Goal: Find specific page/section: Find specific page/section

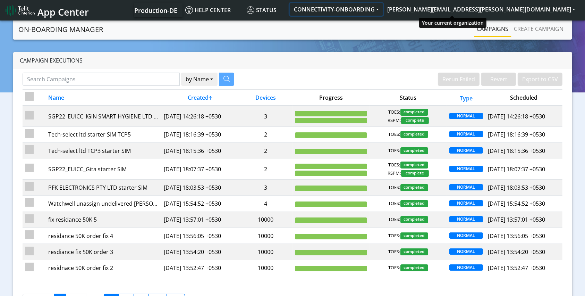
click at [383, 8] on button "CONNECTIVITY-ONBOARDING" at bounding box center [336, 9] width 93 height 12
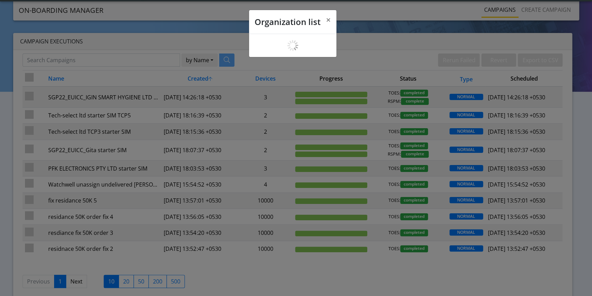
scroll to position [2, 0]
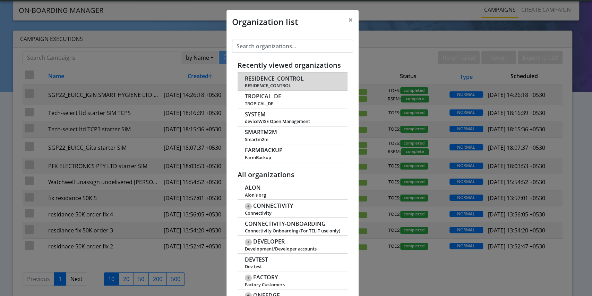
click at [259, 77] on span "RESIDENCE_CONTROL" at bounding box center [274, 78] width 59 height 7
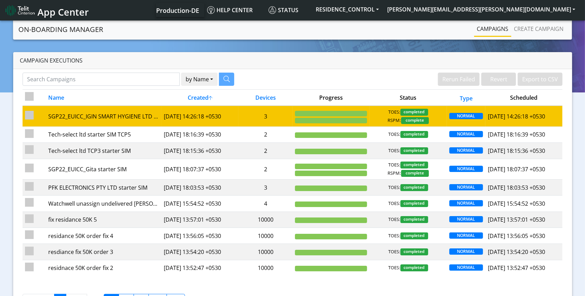
scroll to position [28, 0]
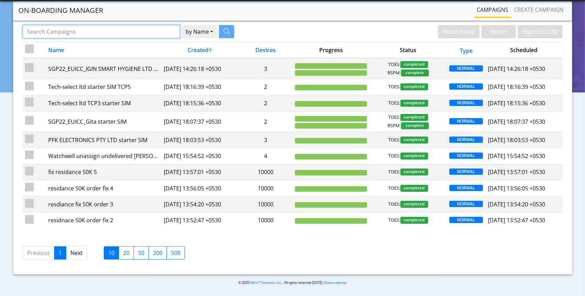
click at [82, 29] on input "Search Campaigns" at bounding box center [101, 31] width 157 height 13
paste input "SGP22_EUICC_RESIDENCE CONTROL EOOD 26074 03 06 5th"
drag, startPoint x: 107, startPoint y: 32, endPoint x: 174, endPoint y: 36, distance: 67.4
click at [174, 36] on div "SGP22_EUICC_RESIDENCE CONTROL EOOD 26074 03 06 5th by Name Name Device" at bounding box center [129, 31] width 212 height 13
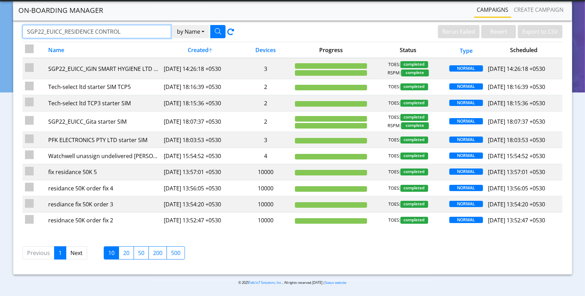
scroll to position [0, 0]
type input "SGP22_EUICC_RESIDENCE CONTROL"
click at [219, 34] on button "button" at bounding box center [217, 31] width 15 height 13
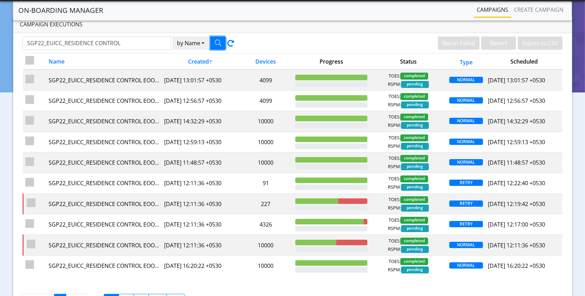
scroll to position [28, 0]
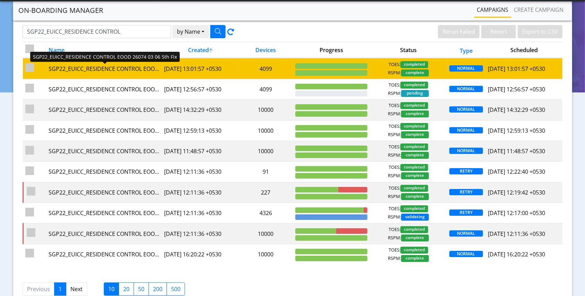
click at [131, 66] on div "SGP22_EUICC_RESIDENCE CONTROL EOOD 26074 03 06 5th Fix" at bounding box center [104, 69] width 111 height 8
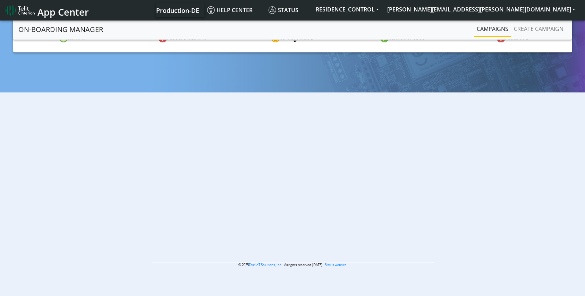
scroll to position [2, 0]
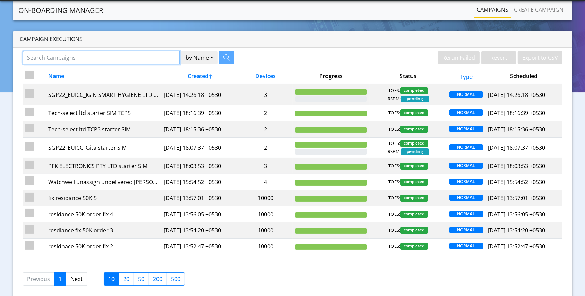
click at [89, 59] on input "Search Campaigns" at bounding box center [101, 57] width 157 height 13
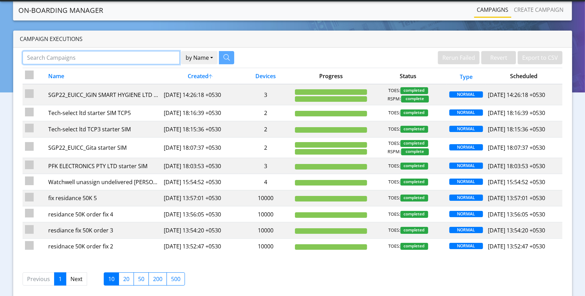
paste input "SGP22_EUICC_RESIDENCE CONTROL EOOD 26074 03 06 5th"
type input "SGP22_EUICC_RESIDENCE CONTROL EOOD 26074 03 06 5th"
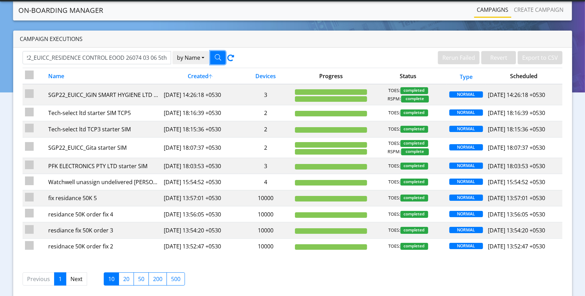
scroll to position [0, 0]
click at [217, 59] on icon "button" at bounding box center [218, 57] width 6 height 6
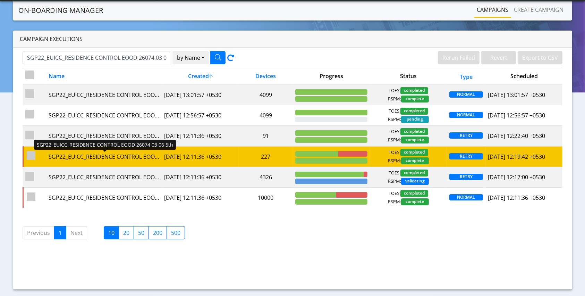
click at [146, 157] on div "SGP22_EUICC_RESIDENCE CONTROL EOOD 26074 03 06 5th - Rerun" at bounding box center [104, 156] width 111 height 8
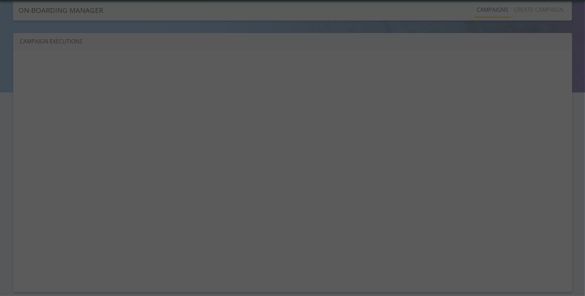
scroll to position [2, 0]
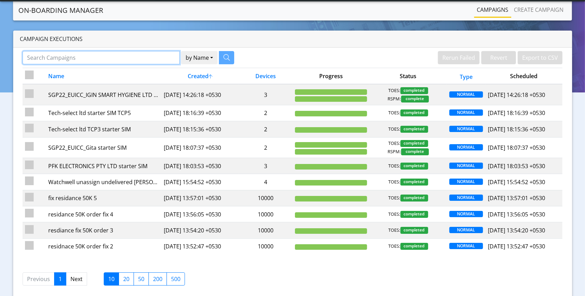
click at [102, 60] on input "Search Campaigns" at bounding box center [101, 57] width 157 height 13
paste input "SGP22_EUICC_RESIDENCE CONTROL EOOD 26074 03 06 5th"
type input "SGP22_EUICC_RESIDENCE CONTROL EOOD 26074 03 06 5th"
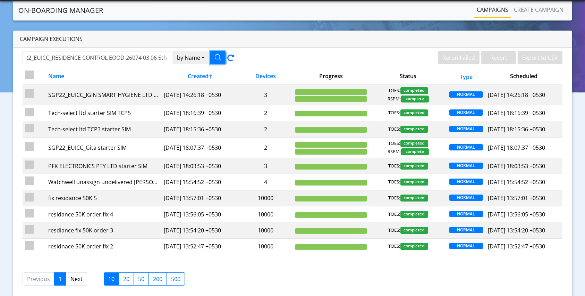
scroll to position [0, 0]
click at [220, 57] on icon "button" at bounding box center [218, 57] width 6 height 6
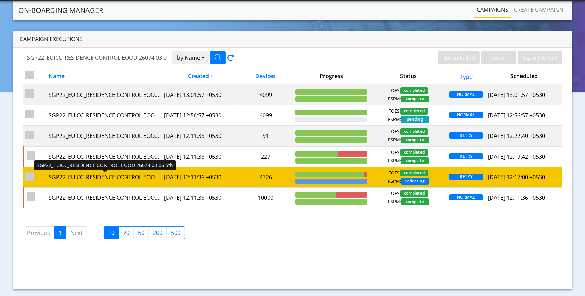
click at [144, 175] on div "SGP22_EUICC_RESIDENCE CONTROL EOOD 26074 03 06 5th - Rerun" at bounding box center [104, 177] width 111 height 8
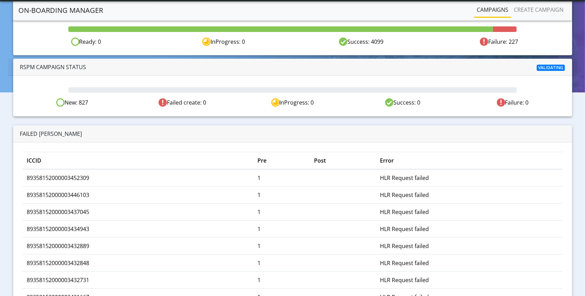
scroll to position [92, 0]
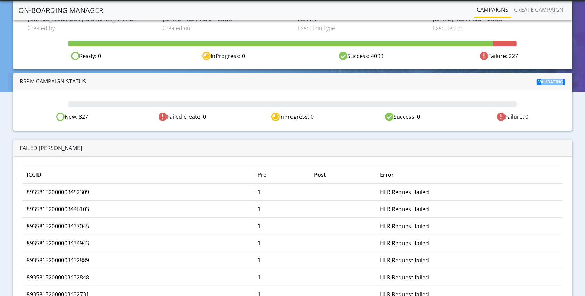
drag, startPoint x: 539, startPoint y: 80, endPoint x: 562, endPoint y: 81, distance: 22.2
click at [562, 81] on span "Validating" at bounding box center [551, 82] width 28 height 6
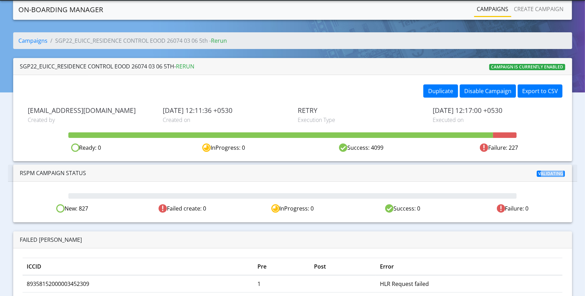
scroll to position [0, 0]
